Goal: Task Accomplishment & Management: Manage account settings

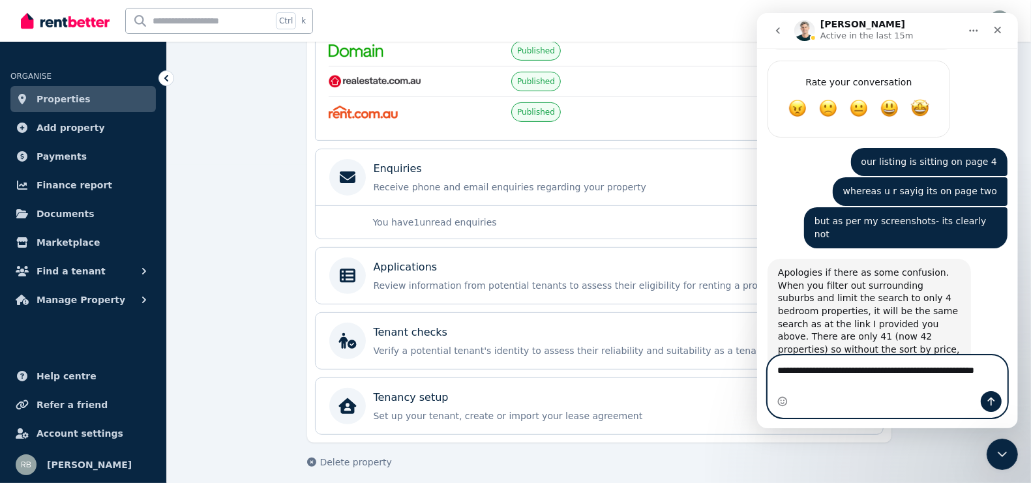
scroll to position [3793, 0]
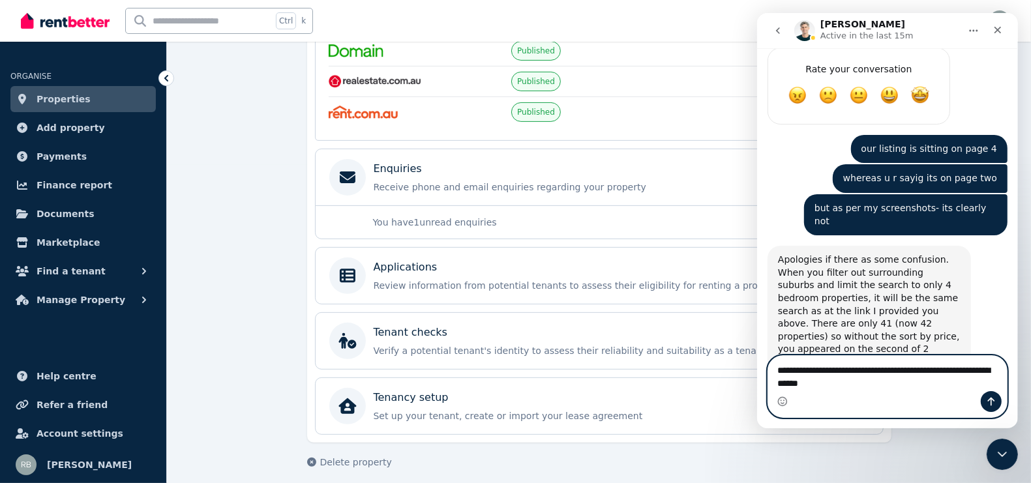
type textarea "**********"
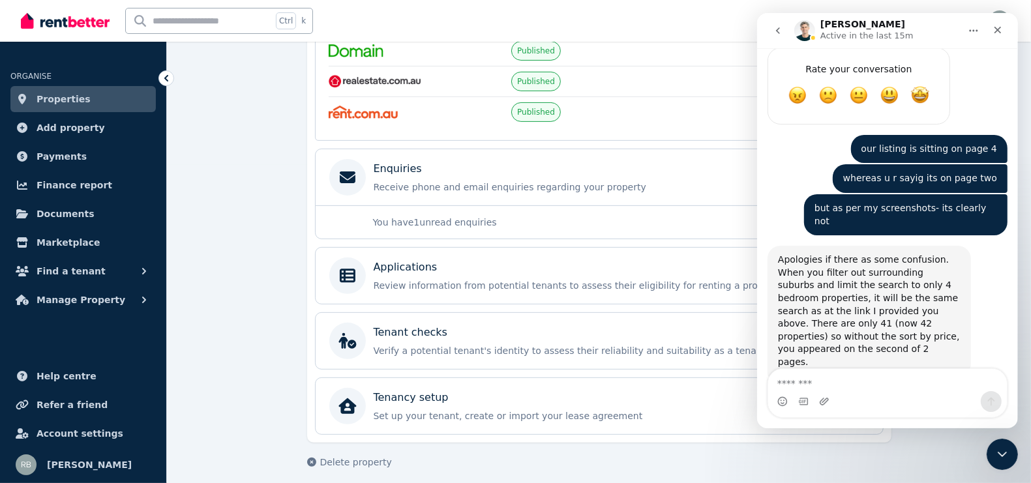
click at [984, 35] on button "Home" at bounding box center [973, 30] width 25 height 25
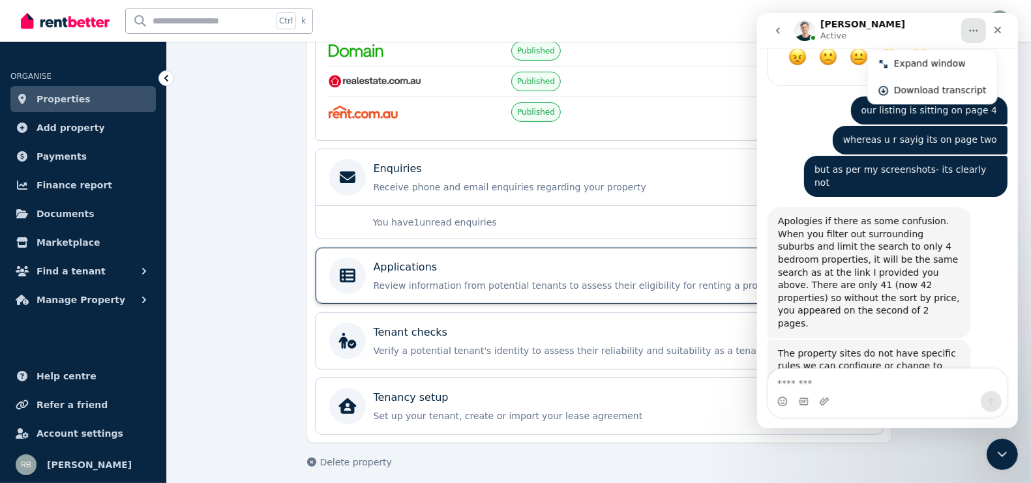
click at [393, 263] on p "Applications" at bounding box center [406, 268] width 64 height 16
drag, startPoint x: 393, startPoint y: 263, endPoint x: 216, endPoint y: 147, distance: 211.7
click at [393, 263] on p "Applications" at bounding box center [406, 268] width 64 height 16
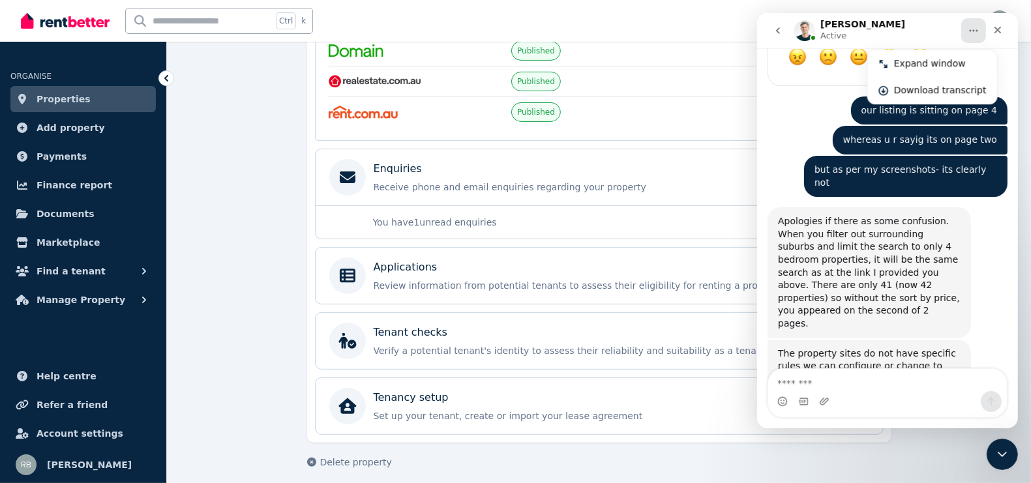
click at [972, 28] on icon "Home" at bounding box center [973, 30] width 10 height 10
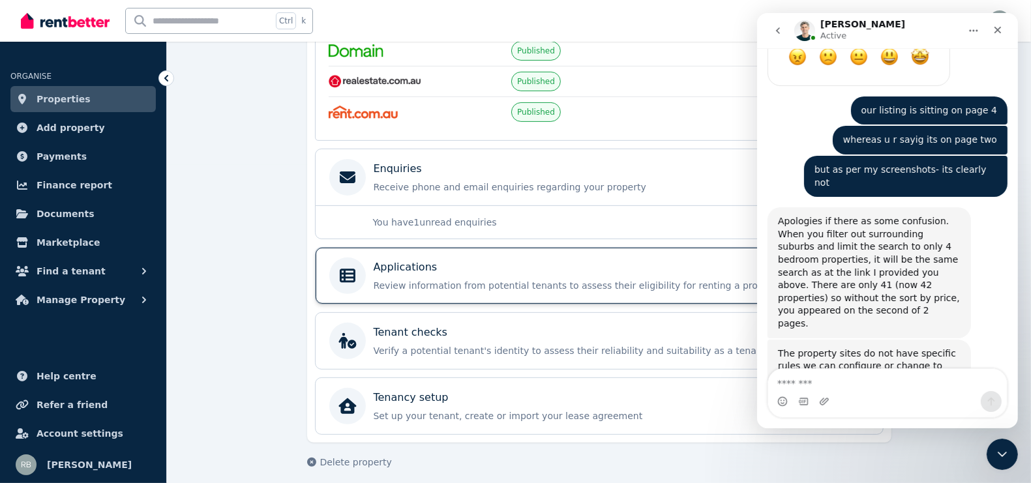
click at [581, 269] on div "Applications Review information from potential tenants to assess their eligibil…" at bounding box center [610, 276] width 472 height 33
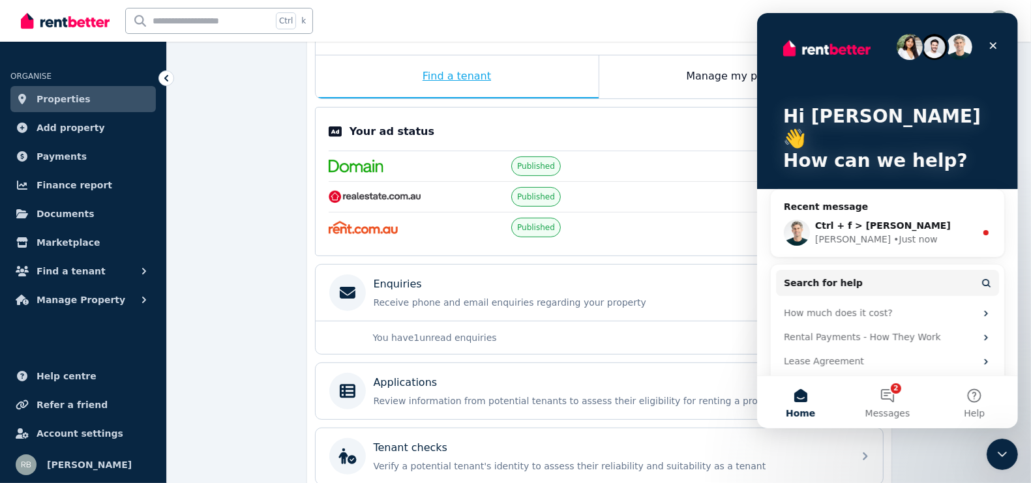
scroll to position [318, 0]
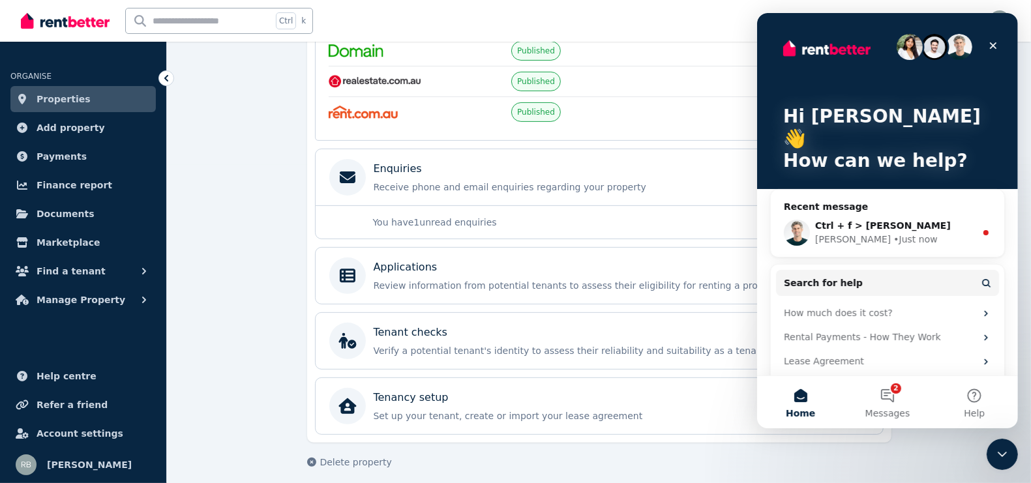
click at [404, 219] on p "You have 1 unread enquiries" at bounding box center [589, 222] width 433 height 13
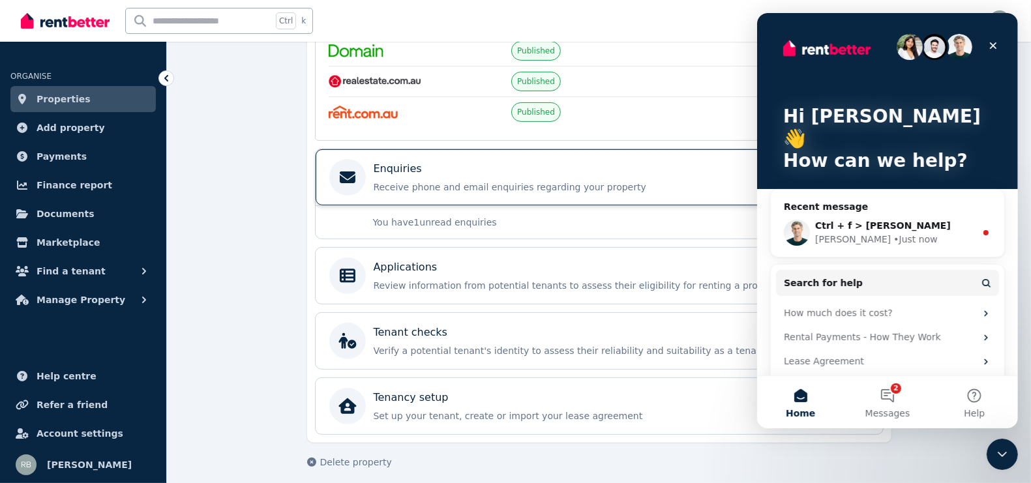
click at [453, 173] on div "Enquiries Receive phone and email enquiries regarding your property" at bounding box center [610, 177] width 472 height 33
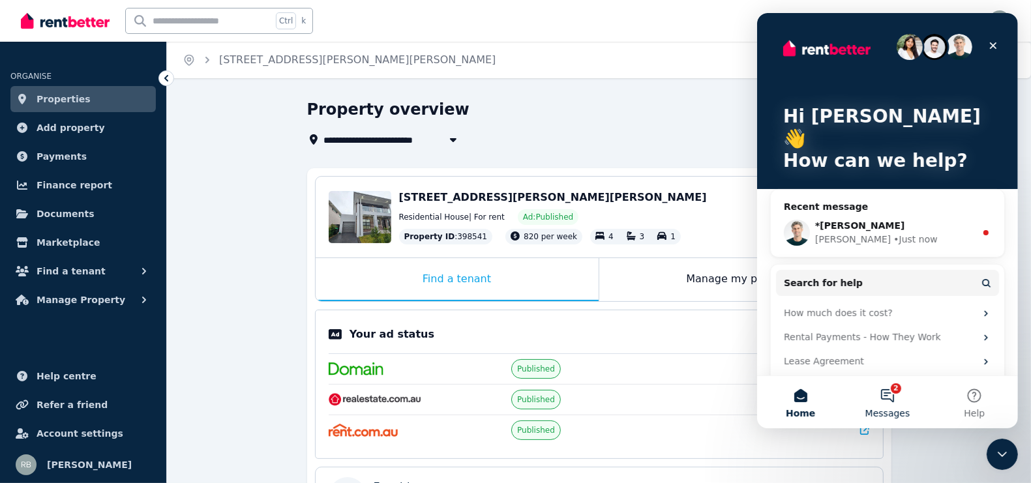
click at [885, 391] on button "2 Messages" at bounding box center [886, 402] width 87 height 52
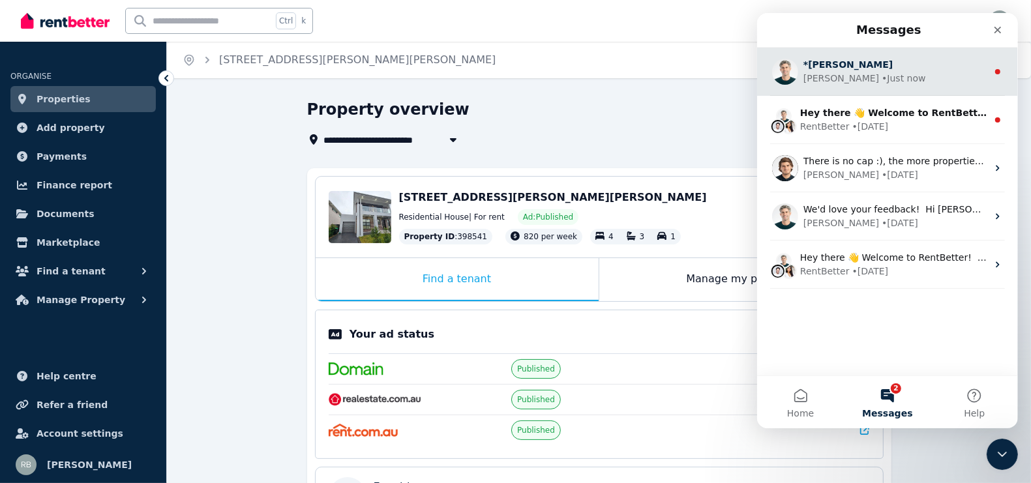
click at [886, 87] on div "*[PERSON_NAME] • Just now" at bounding box center [887, 72] width 261 height 48
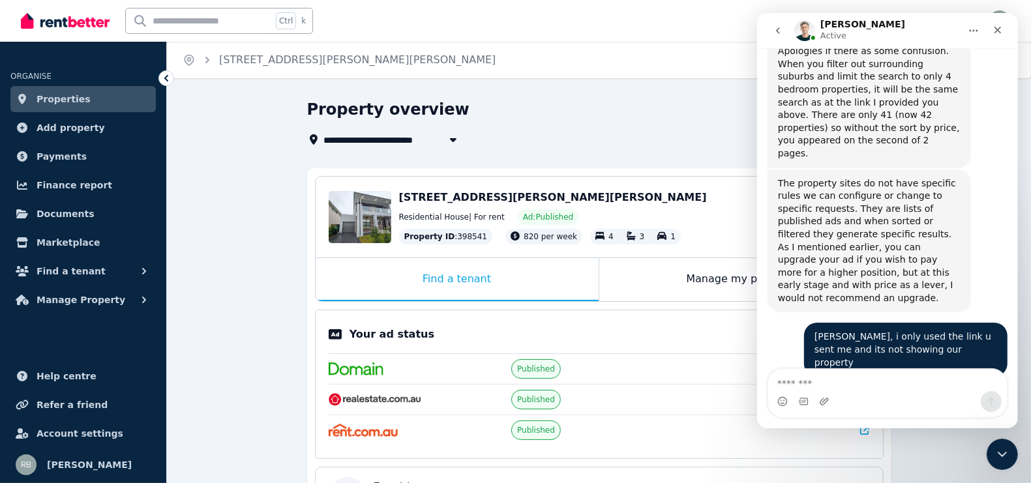
scroll to position [3983, 0]
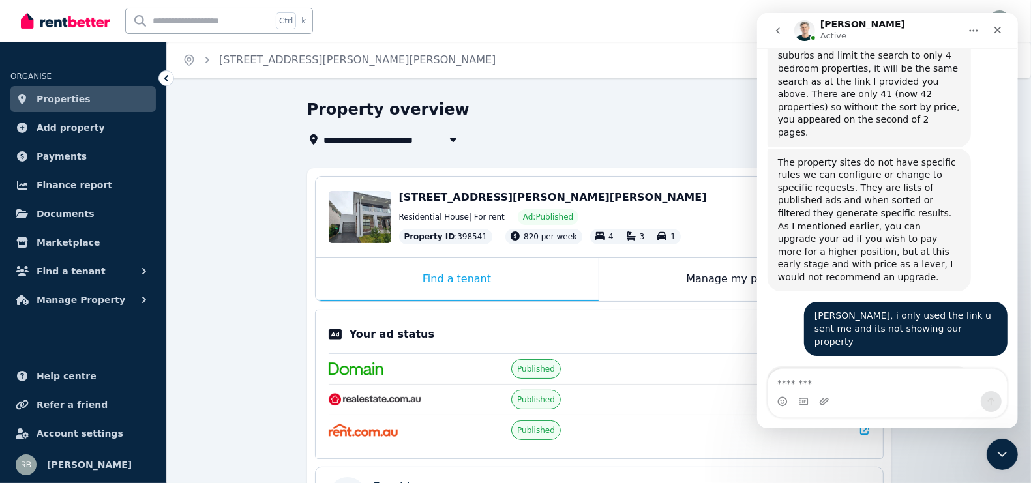
click at [812, 407] on link "[URL][DOMAIN_NAME]" at bounding box center [829, 412] width 102 height 10
